Goal: Entertainment & Leisure: Consume media (video, audio)

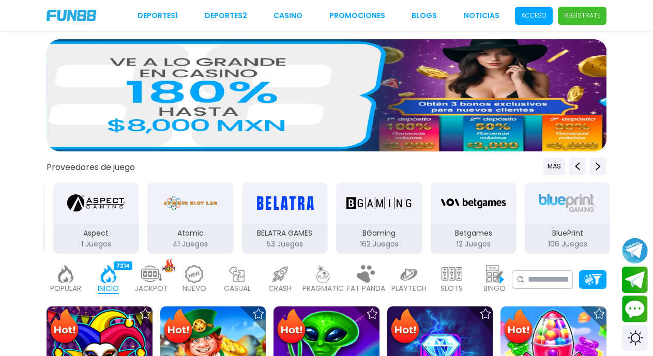
click at [531, 12] on p "Acceso" at bounding box center [533, 15] width 25 height 9
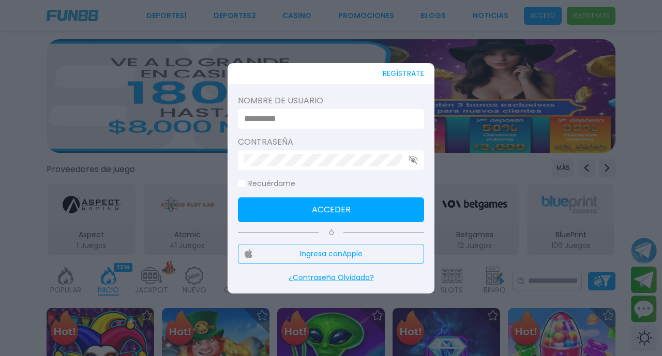
click at [288, 119] on input at bounding box center [328, 119] width 168 height 12
type input "********"
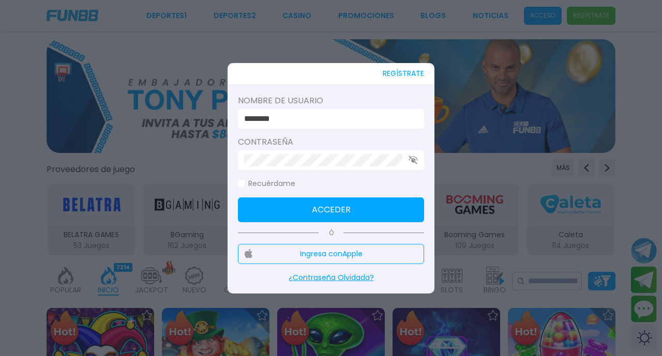
click at [245, 185] on span at bounding box center [241, 183] width 7 height 7
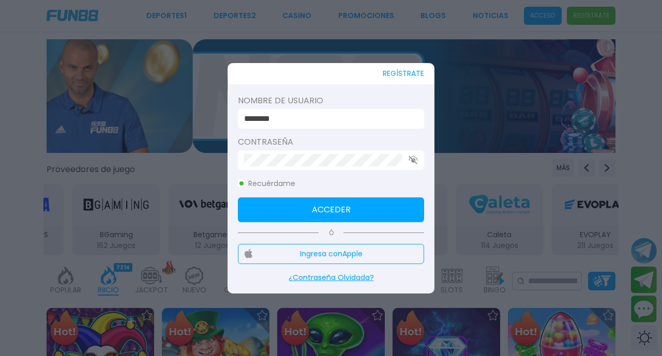
click at [310, 209] on button "Acceder" at bounding box center [331, 209] width 186 height 25
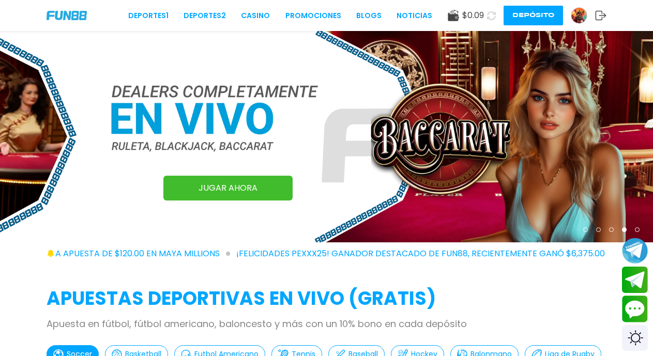
click at [529, 13] on button "Depósito" at bounding box center [533, 16] width 59 height 20
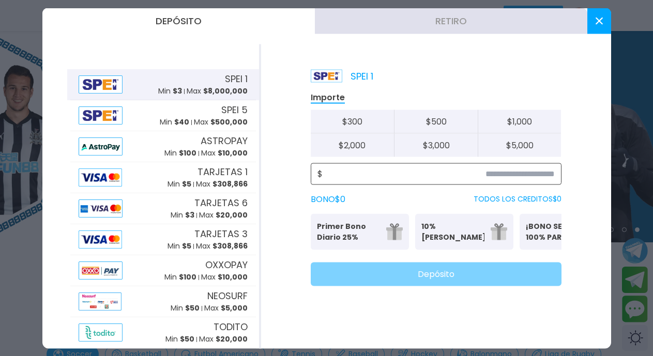
click at [489, 172] on input at bounding box center [439, 174] width 232 height 12
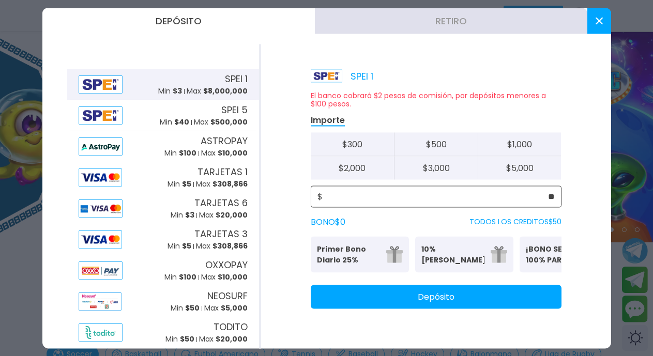
type input "**"
click at [543, 254] on p "¡BONO SEMANAL 100% PARA DEPORTES!" at bounding box center [557, 254] width 63 height 22
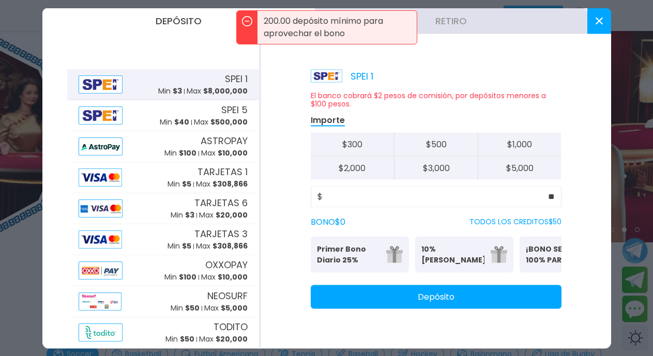
click at [432, 308] on button "Depósito" at bounding box center [436, 297] width 251 height 24
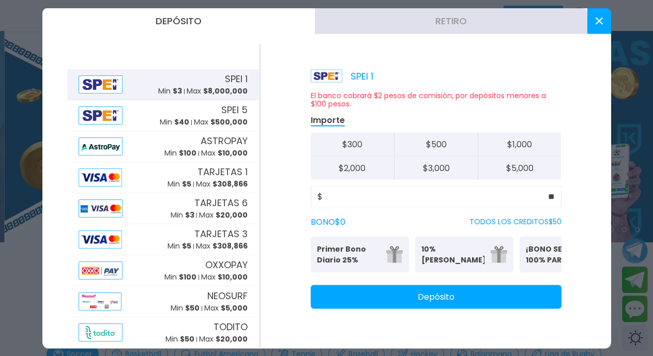
click at [595, 25] on button at bounding box center [599, 21] width 24 height 26
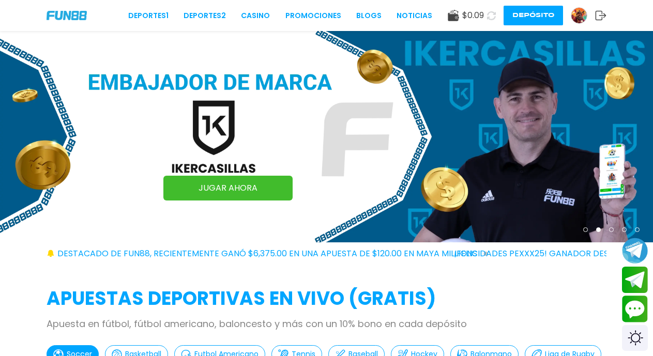
click at [490, 17] on icon at bounding box center [491, 15] width 9 height 9
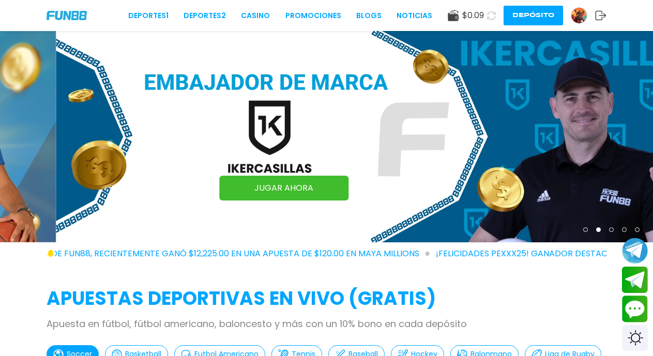
click at [491, 16] on icon at bounding box center [491, 15] width 9 height 9
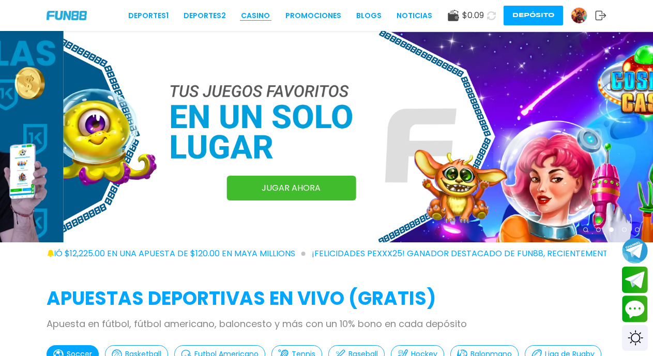
click at [254, 18] on link "CASINO" at bounding box center [255, 15] width 29 height 11
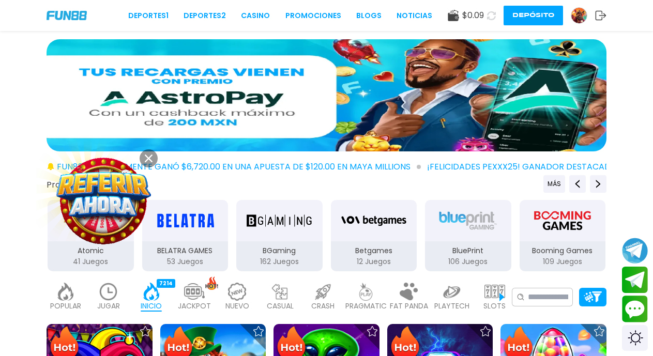
click at [491, 17] on icon at bounding box center [491, 15] width 9 height 9
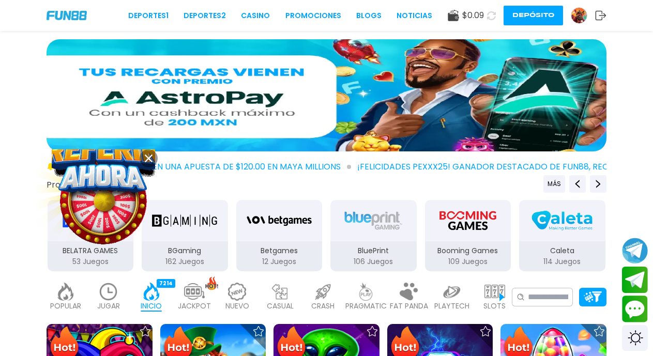
click at [151, 159] on icon at bounding box center [149, 159] width 8 height 8
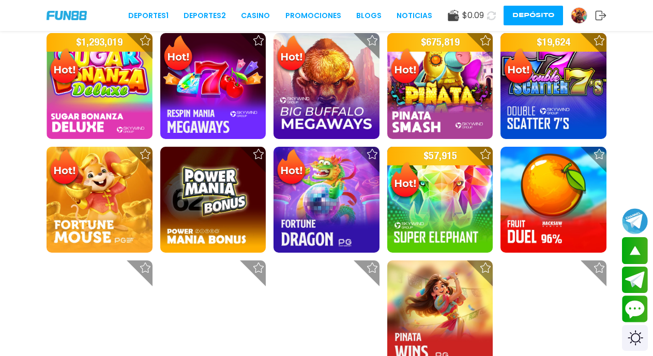
scroll to position [691, 0]
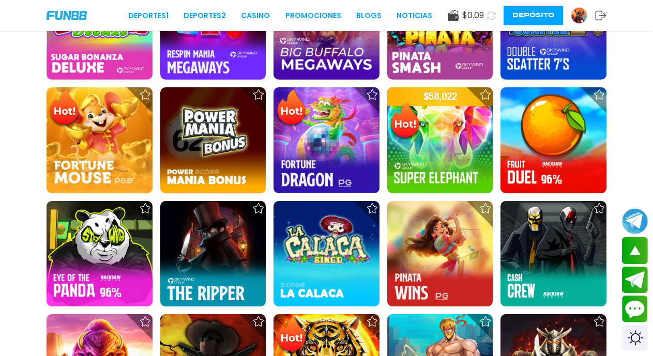
click at [490, 15] on icon at bounding box center [491, 15] width 10 height 10
click at [490, 15] on icon at bounding box center [490, 15] width 11 height 11
click at [490, 15] on icon at bounding box center [491, 15] width 10 height 10
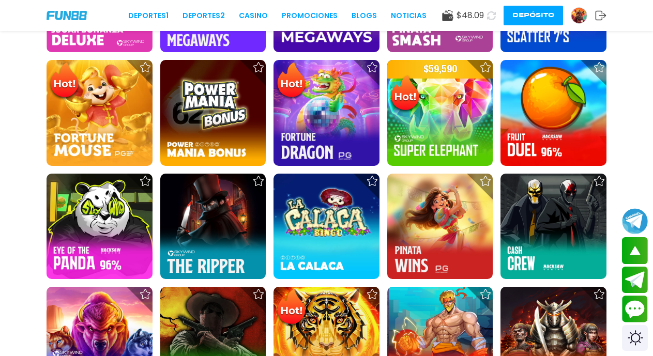
scroll to position [1299, 0]
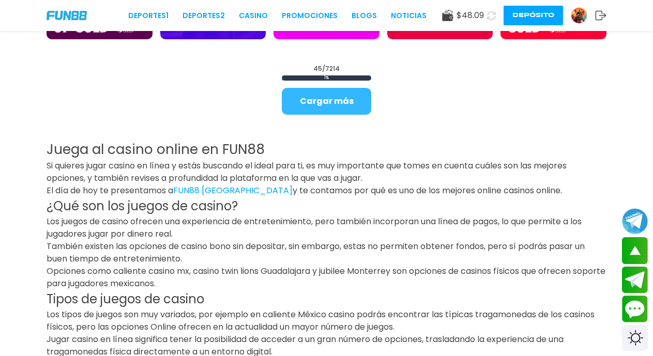
click at [328, 104] on button "Cargar más" at bounding box center [326, 101] width 89 height 27
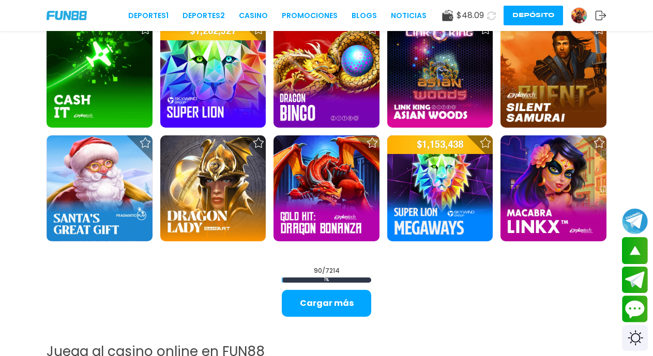
scroll to position [2137, 0]
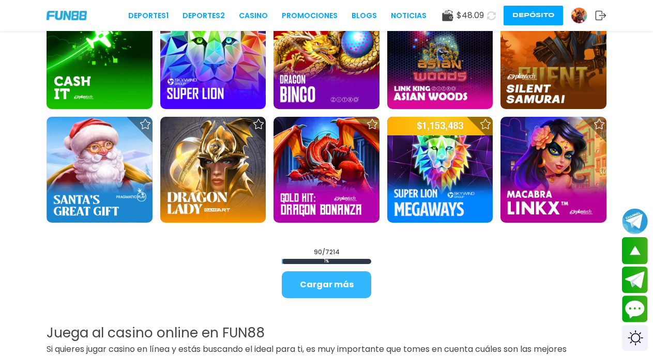
click at [332, 290] on button "Cargar más" at bounding box center [326, 284] width 89 height 27
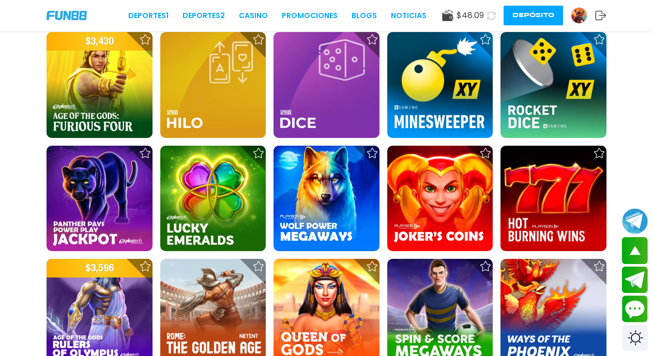
scroll to position [2760, 0]
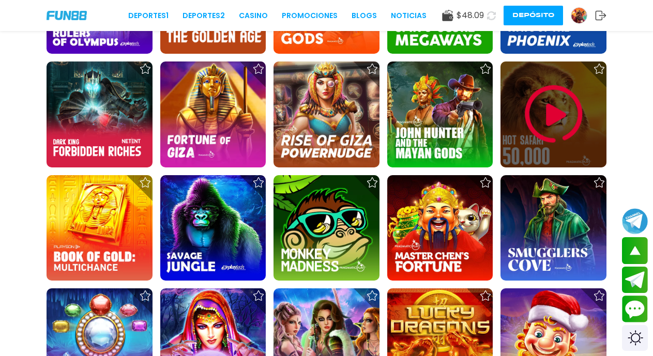
click at [548, 117] on img at bounding box center [554, 114] width 62 height 62
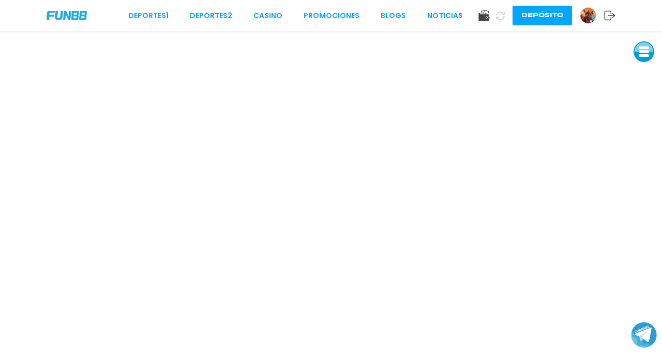
click at [501, 15] on icon at bounding box center [500, 15] width 9 height 9
click at [500, 16] on icon at bounding box center [500, 15] width 9 height 9
click at [501, 16] on icon at bounding box center [500, 15] width 9 height 9
click at [498, 13] on icon at bounding box center [500, 15] width 9 height 9
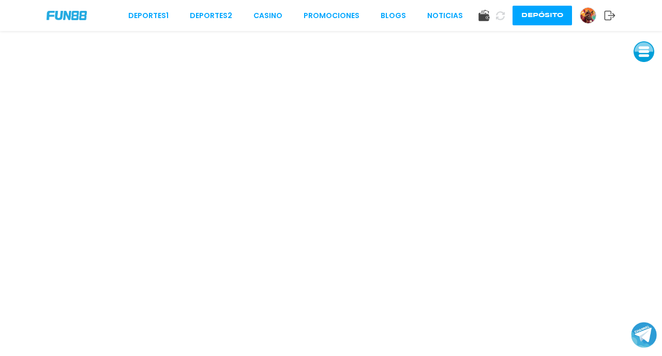
click at [500, 18] on icon at bounding box center [500, 15] width 9 height 9
click at [497, 15] on icon at bounding box center [500, 15] width 9 height 9
click at [642, 53] on button at bounding box center [643, 51] width 21 height 21
click at [644, 79] on button at bounding box center [643, 75] width 21 height 21
click at [644, 75] on button at bounding box center [643, 75] width 21 height 21
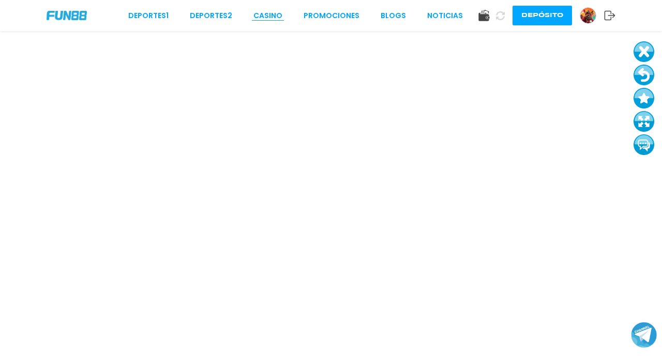
click at [643, 72] on button at bounding box center [643, 75] width 21 height 21
click at [273, 16] on link "CASINO" at bounding box center [267, 15] width 29 height 11
click at [275, 16] on link "CASINO" at bounding box center [267, 15] width 29 height 11
click at [642, 76] on button at bounding box center [643, 75] width 21 height 21
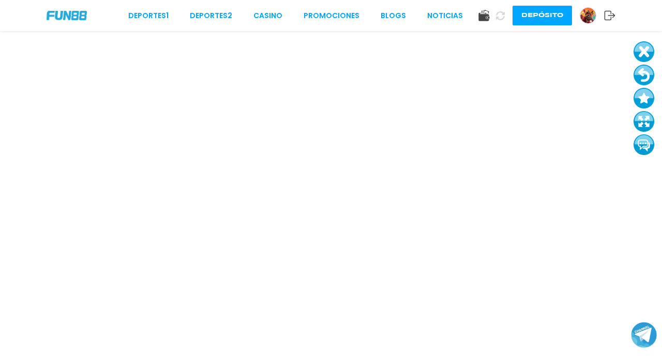
click at [269, 17] on link "CASINO" at bounding box center [267, 15] width 29 height 11
click at [266, 17] on link "CASINO" at bounding box center [267, 15] width 29 height 11
